Goal: Task Accomplishment & Management: Use online tool/utility

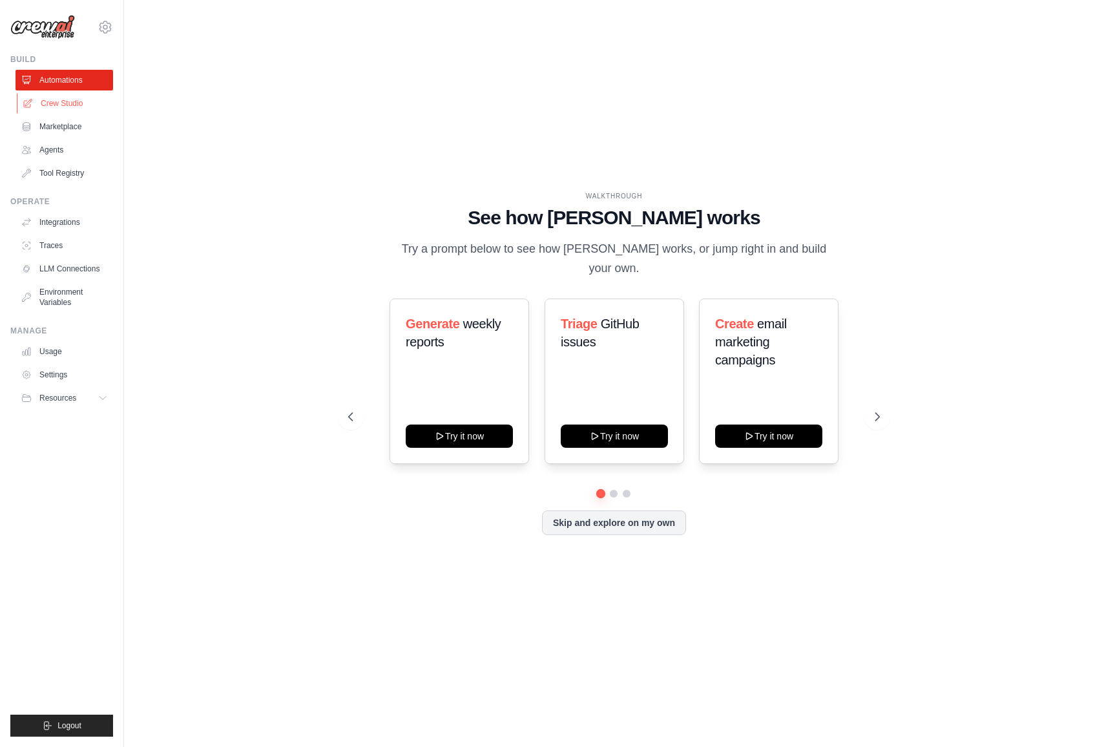
click at [55, 105] on link "Crew Studio" at bounding box center [66, 103] width 98 height 21
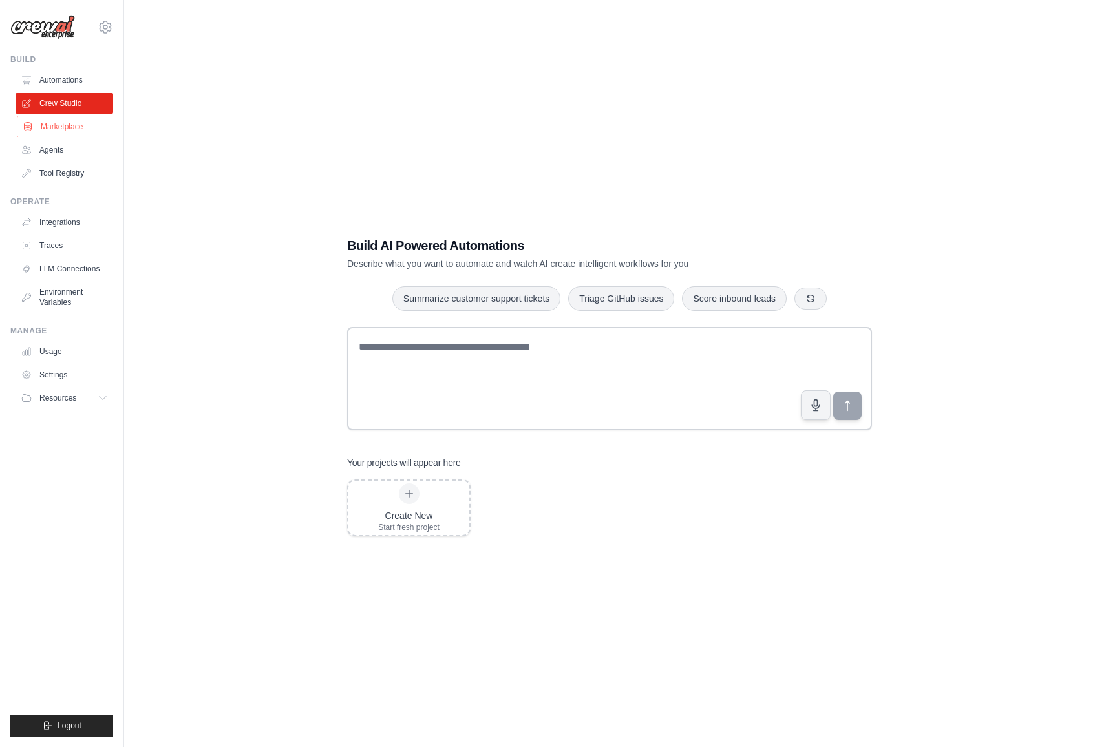
click at [61, 129] on link "Marketplace" at bounding box center [66, 126] width 98 height 21
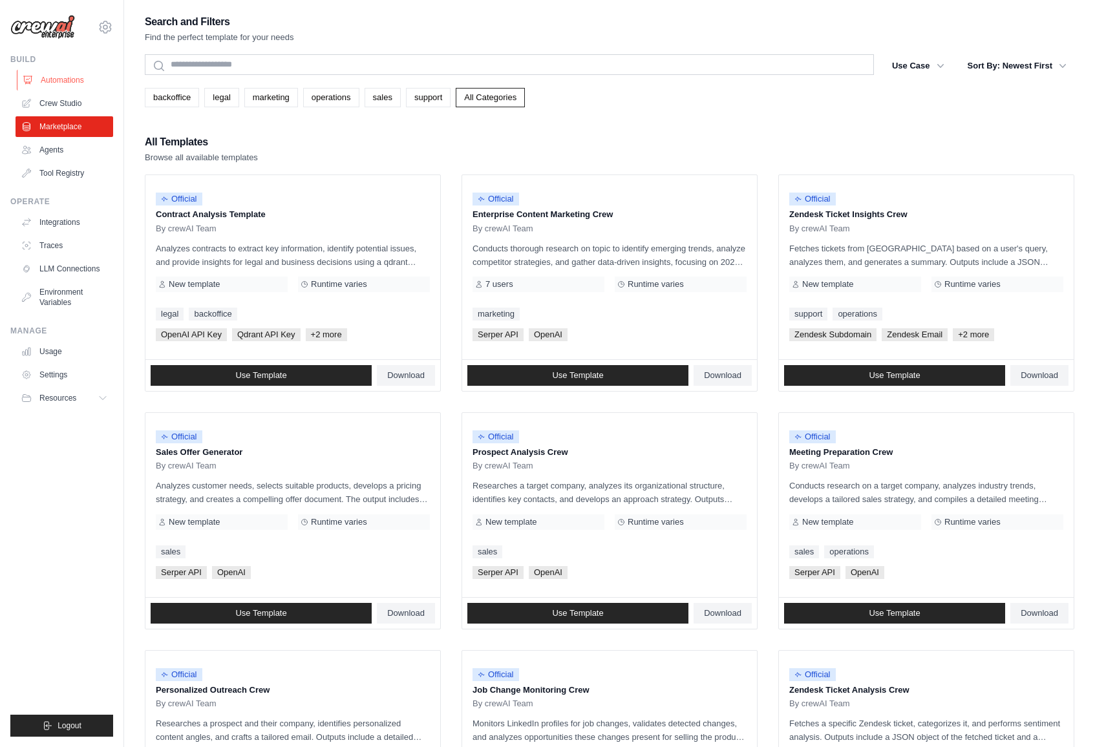
click at [79, 82] on link "Automations" at bounding box center [66, 80] width 98 height 21
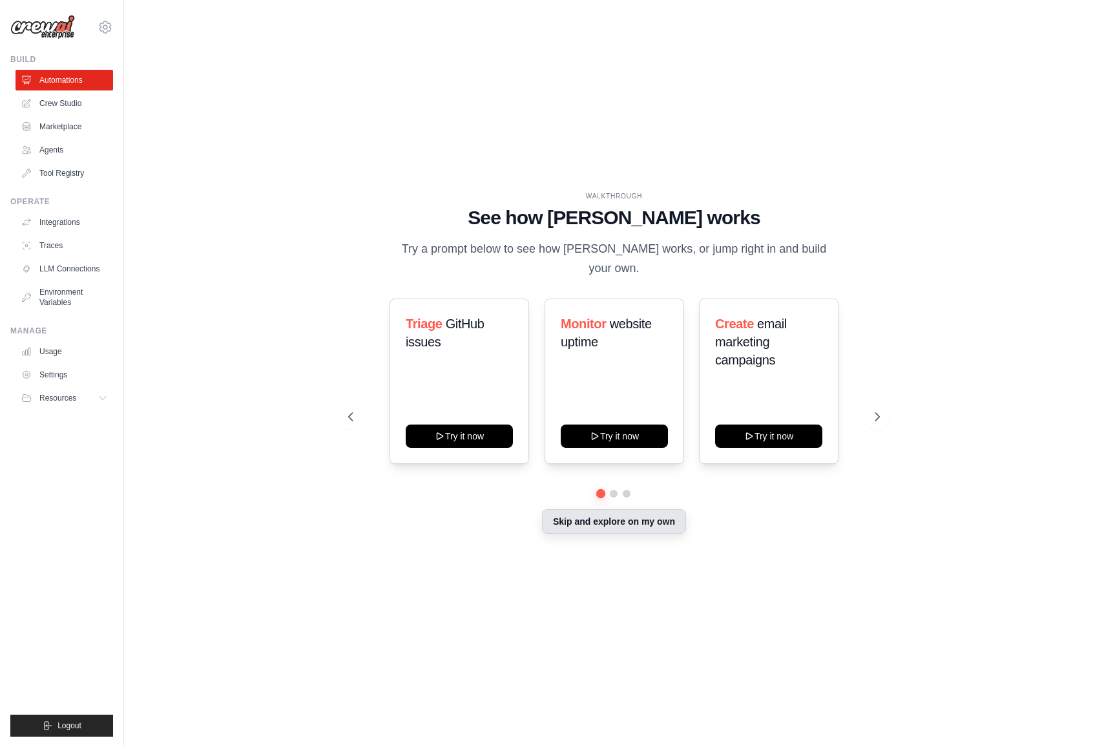
click at [620, 518] on button "Skip and explore on my own" at bounding box center [614, 521] width 144 height 25
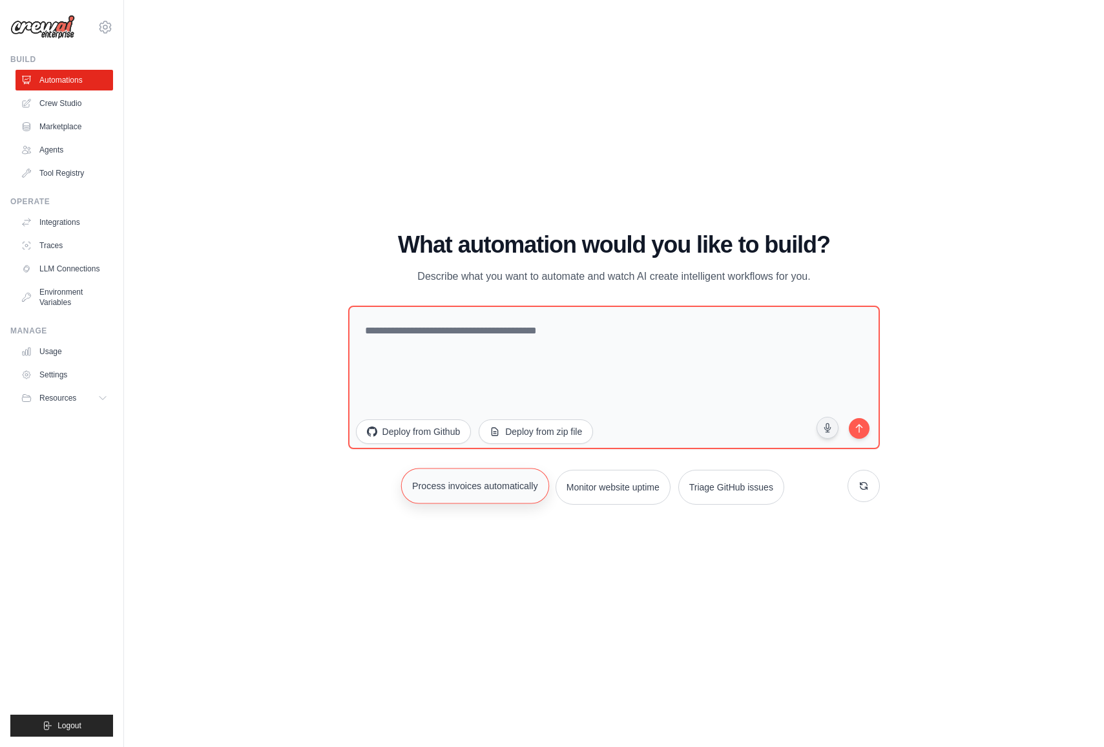
click at [492, 496] on button "Process invoices automatically" at bounding box center [475, 486] width 148 height 36
click at [386, 348] on textarea at bounding box center [614, 377] width 533 height 143
click at [865, 429] on icon "submit" at bounding box center [860, 427] width 13 height 13
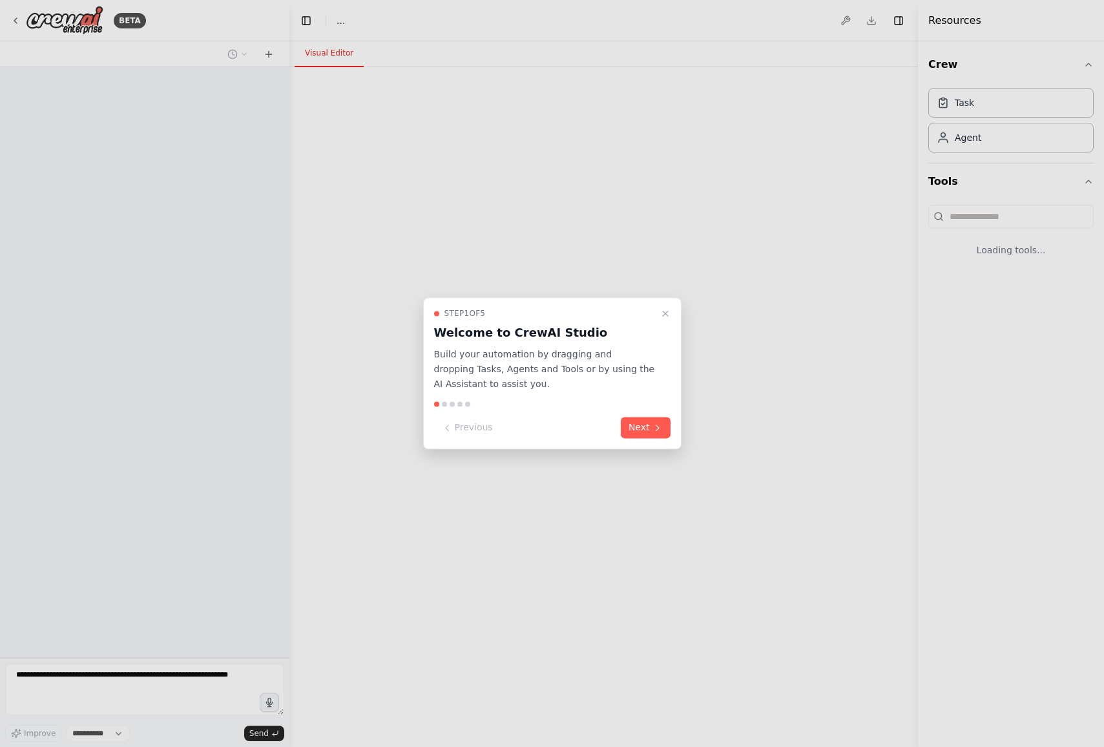
select select "****"
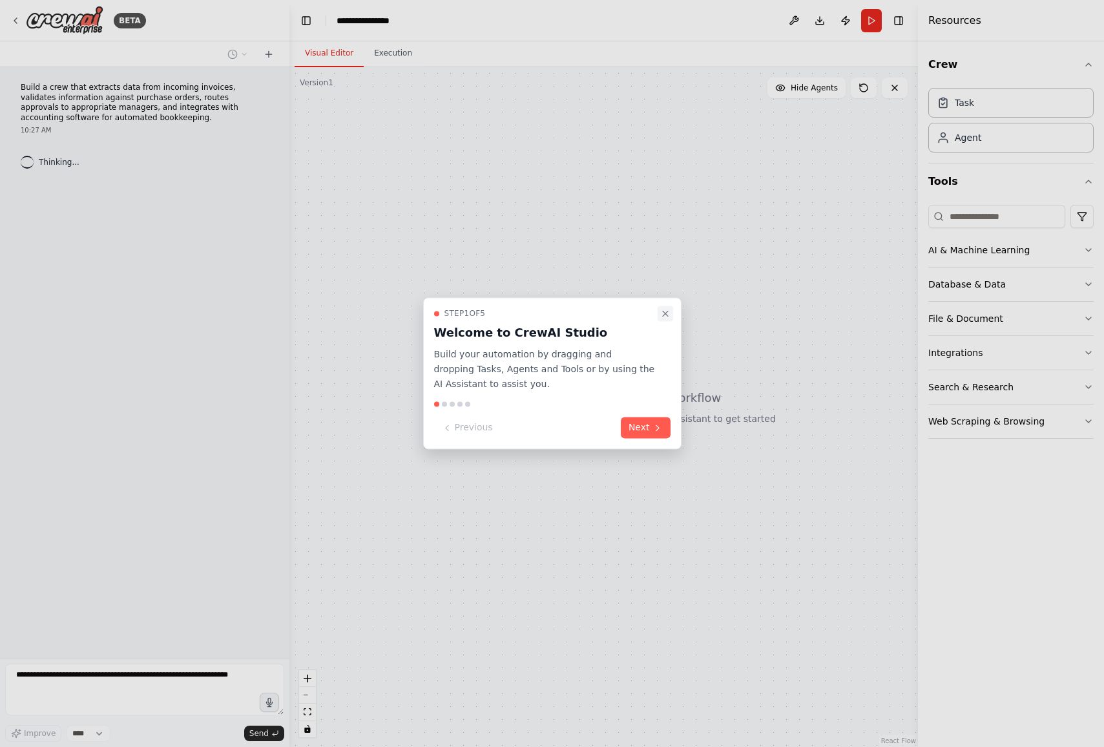
click at [664, 318] on icon "Close walkthrough" at bounding box center [665, 313] width 10 height 10
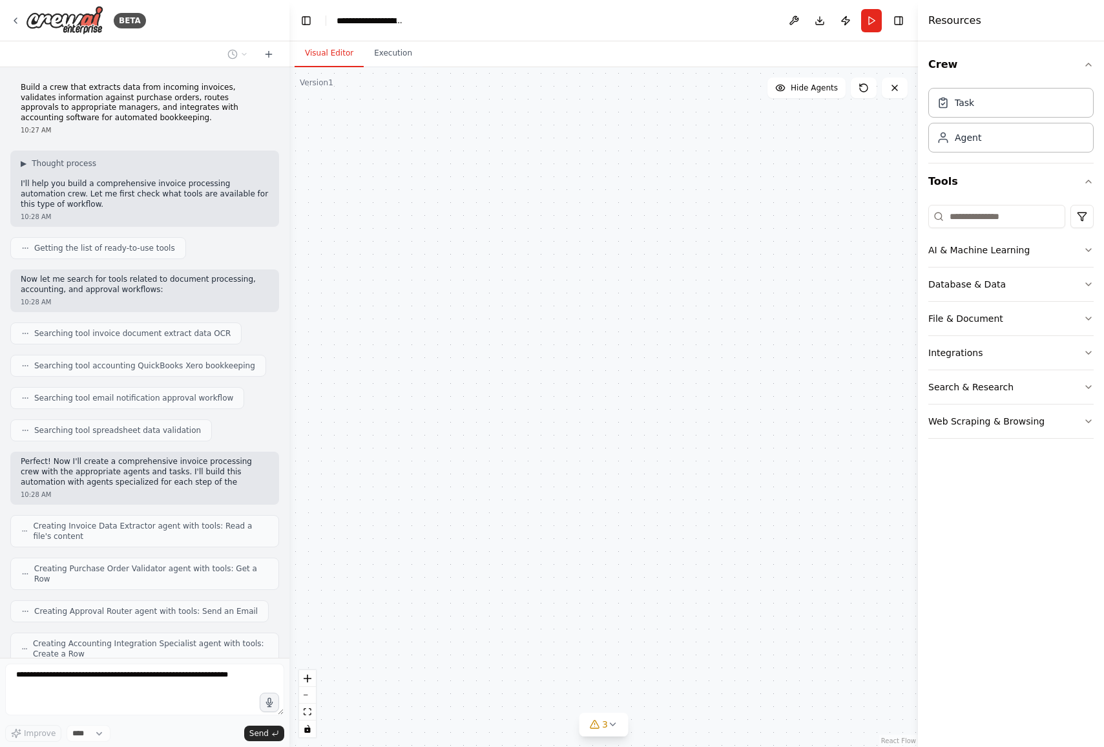
scroll to position [341, 0]
